Goal: Information Seeking & Learning: Learn about a topic

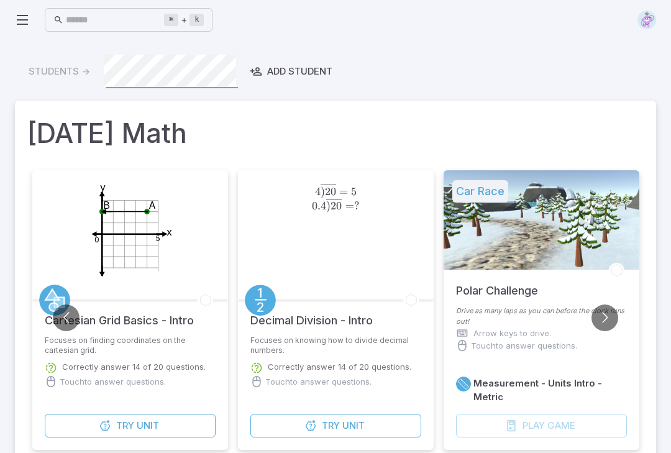
click at [91, 18] on input "text" at bounding box center [115, 20] width 98 height 24
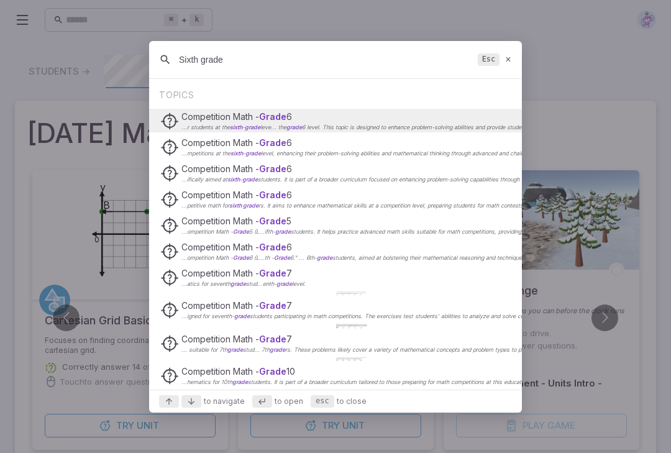
type input "Sixth grade"
click at [182, 246] on span "Competition Math - Grade" at bounding box center [233, 247] width 105 height 11
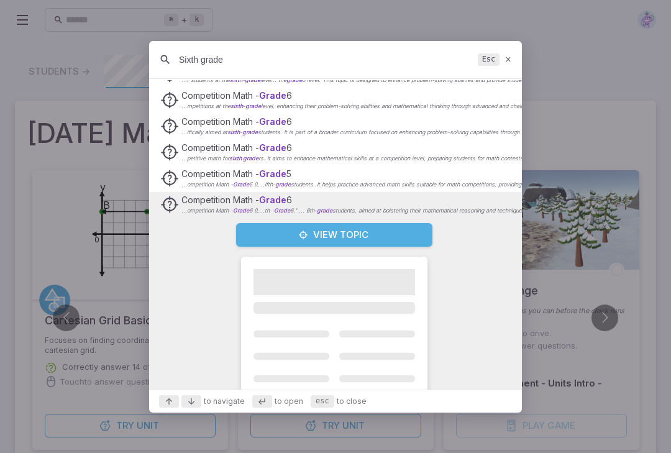
scroll to position [43, 0]
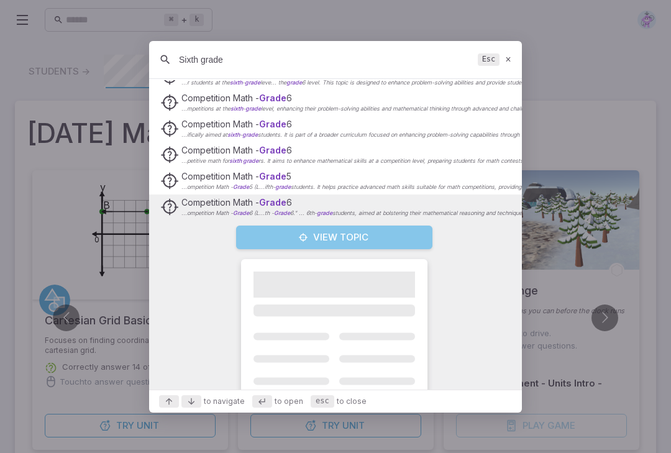
click at [242, 237] on button "View Topic" at bounding box center [334, 237] width 196 height 24
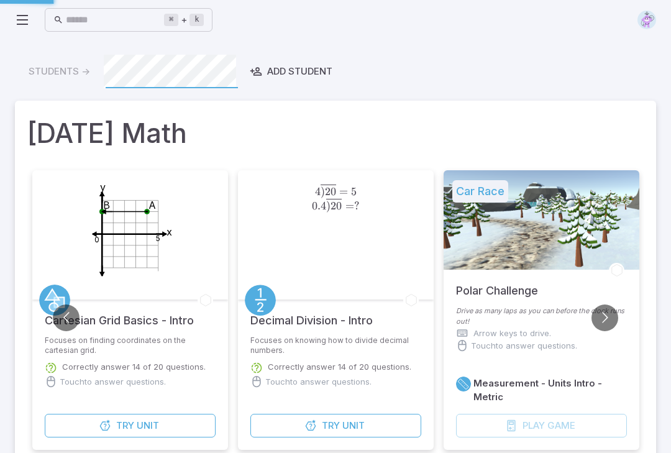
click at [265, 238] on div "4 ) 20 ‾ = 5 0.4 ) 20 ‾ = ? 4\overline{)20} = 5\\ \\ 0.4\overline{)20} = ? 4 ) …" at bounding box center [336, 234] width 196 height 129
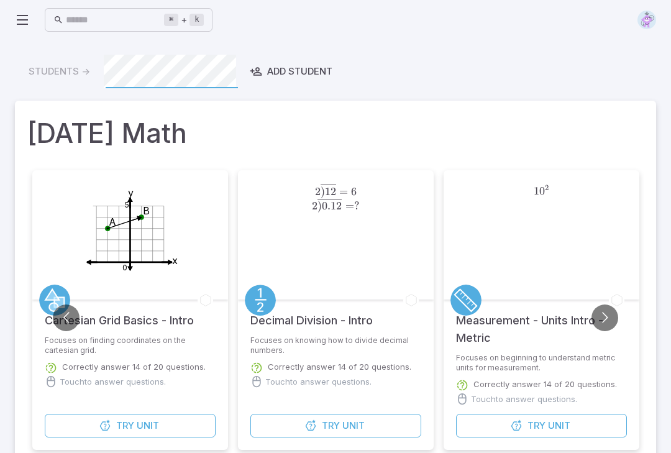
click at [273, 299] on circle at bounding box center [260, 299] width 31 height 31
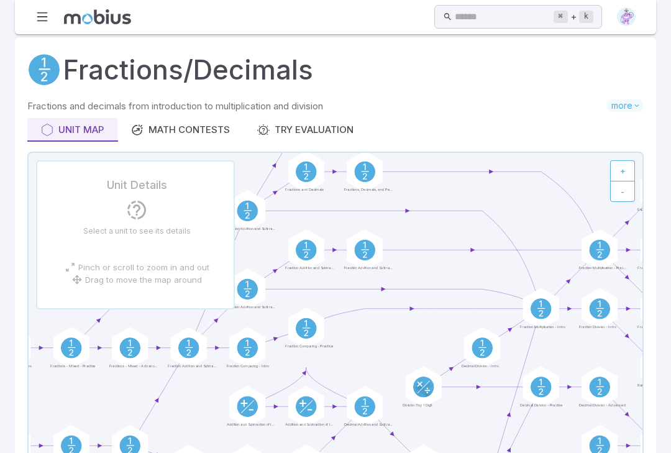
scroll to position [27, 0]
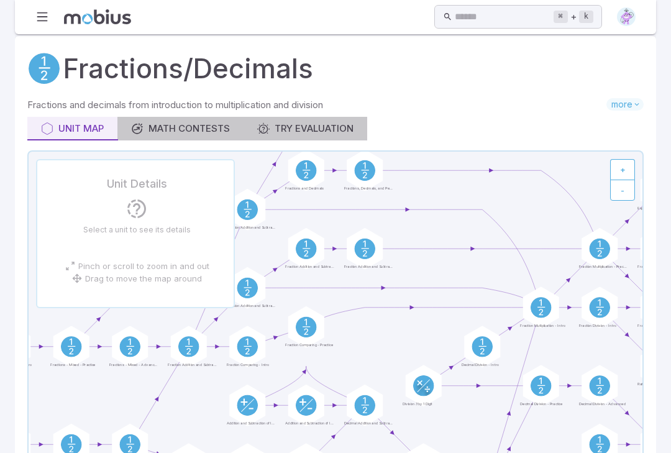
click at [159, 120] on link "Math Contests" at bounding box center [180, 129] width 126 height 24
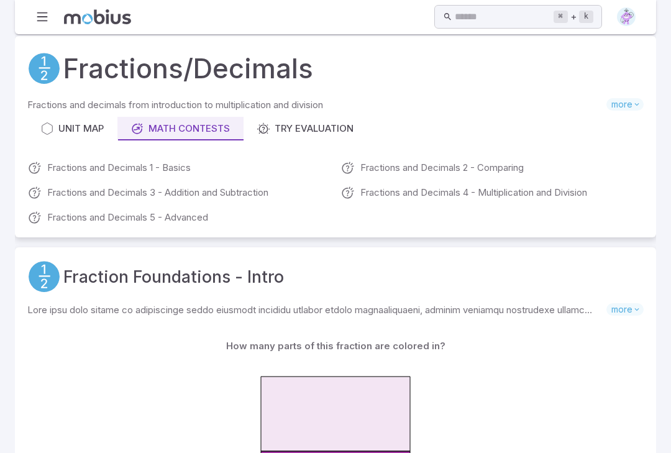
click at [281, 124] on div "Try Evaluation" at bounding box center [305, 129] width 96 height 14
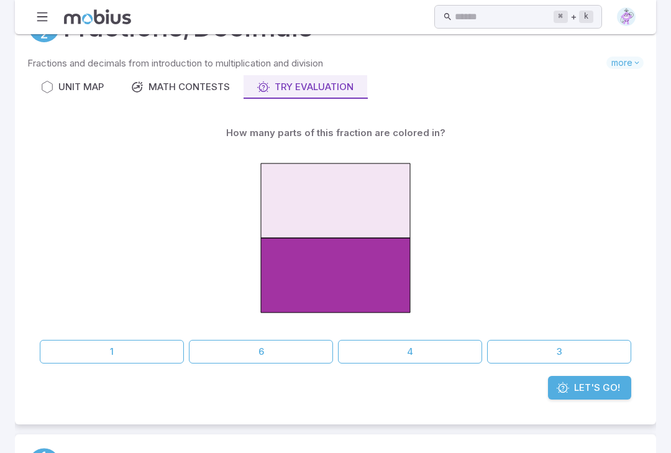
scroll to position [68, 0]
click at [94, 351] on button "1" at bounding box center [112, 352] width 144 height 24
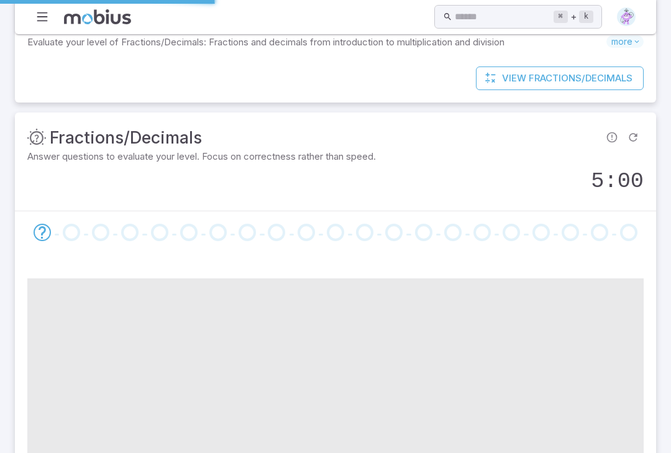
scroll to position [0, 0]
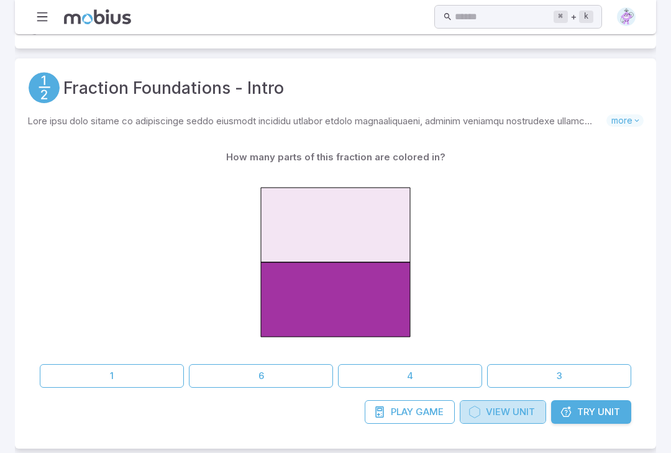
click at [529, 405] on span "Unit" at bounding box center [523, 412] width 22 height 14
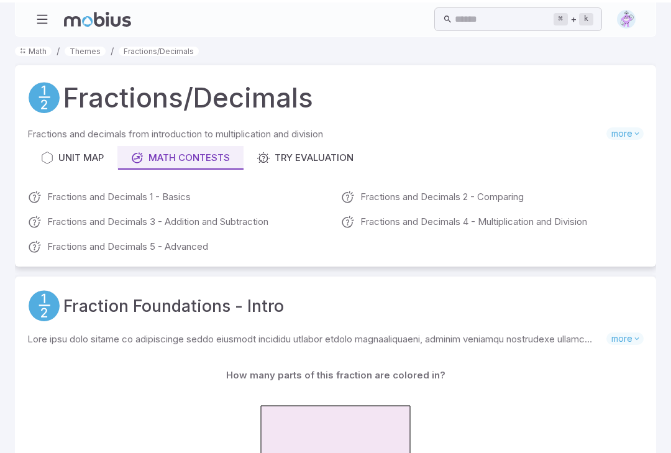
scroll to position [238, 0]
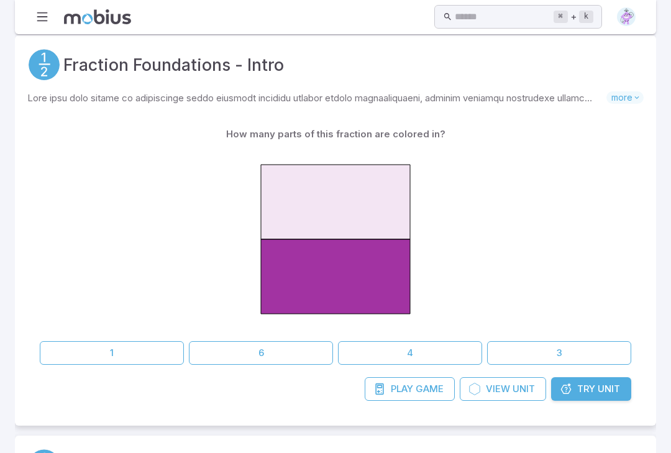
click at [439, 344] on button "4" at bounding box center [410, 353] width 144 height 24
